Goal: Task Accomplishment & Management: Manage account settings

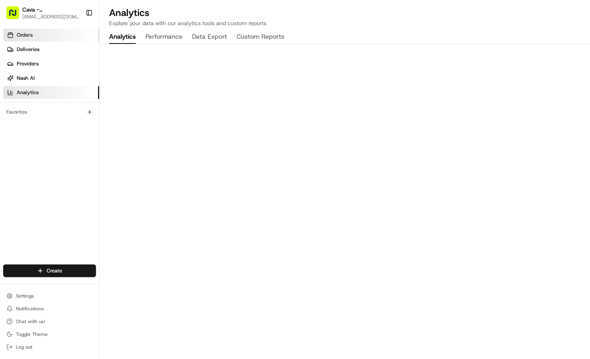
click at [13, 36] on icon at bounding box center [10, 35] width 6 height 6
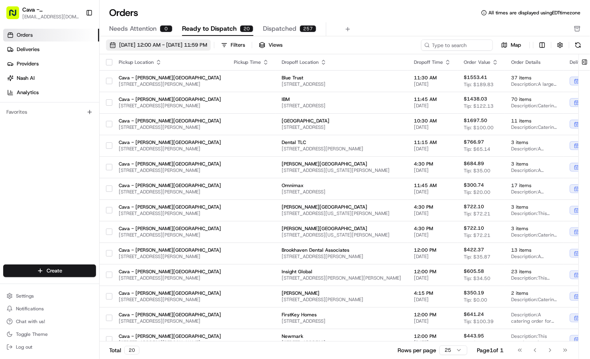
click at [207, 47] on span "[DATE] 12:00 AM - [DATE] 11:59 PM" at bounding box center [163, 44] width 88 height 7
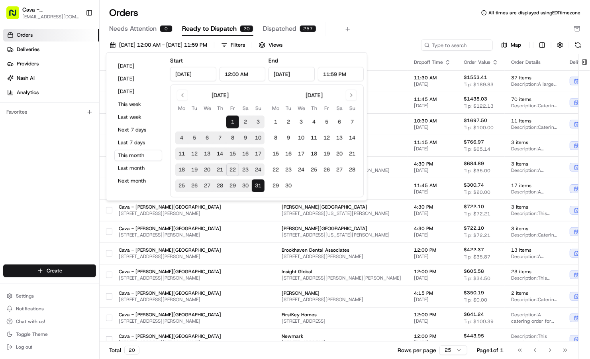
click at [247, 168] on button "23" at bounding box center [245, 169] width 13 height 13
type input "[DATE]"
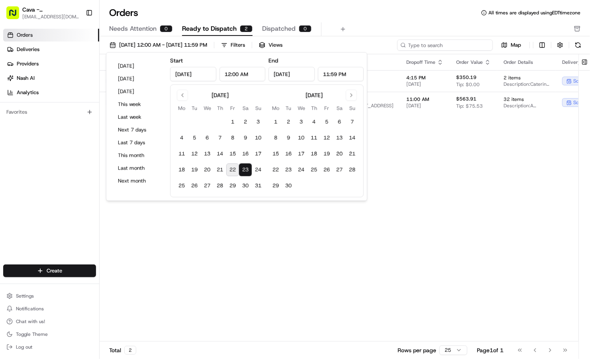
click at [460, 46] on input at bounding box center [445, 44] width 96 height 11
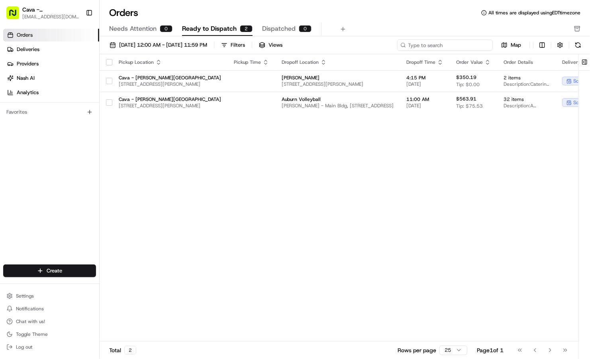
paste input "10192-8252712-1644483"
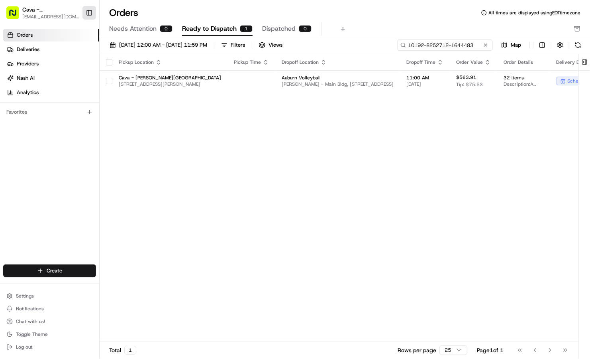
type input "10192-8252712-1644483"
click at [88, 12] on button "Toggle Sidebar" at bounding box center [89, 13] width 14 height 14
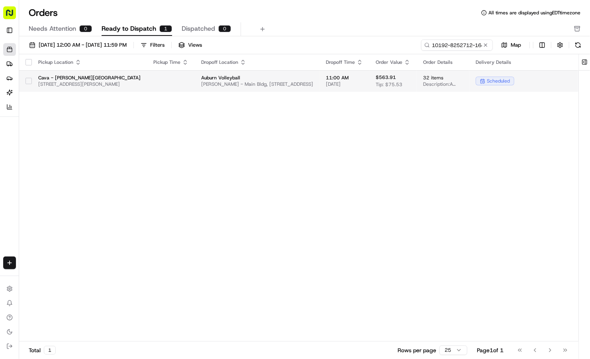
click at [28, 81] on button "button" at bounding box center [28, 81] width 6 height 6
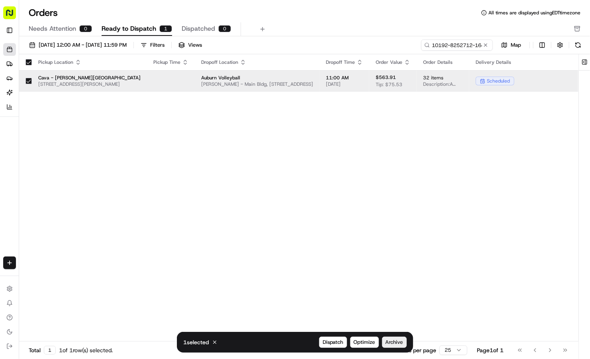
click at [396, 344] on span "Archive" at bounding box center [395, 341] width 18 height 7
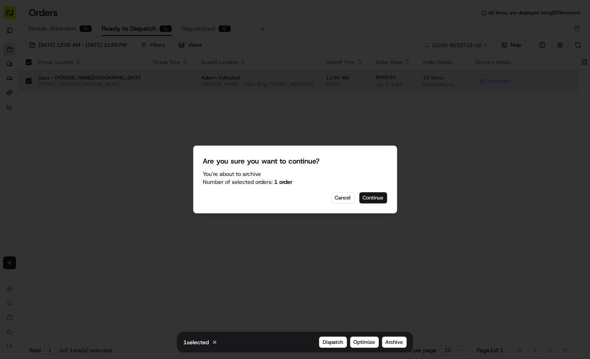
click at [372, 198] on button "Continue" at bounding box center [373, 197] width 28 height 11
